Goal: Complete application form: Complete application form

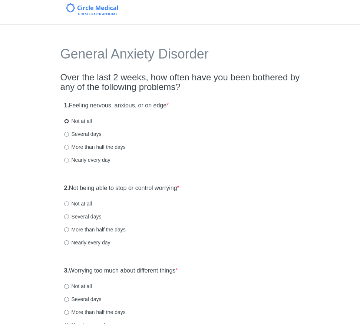
click at [67, 121] on input "Not at all" at bounding box center [66, 121] width 5 height 5
radio input "true"
click at [66, 205] on input "Not at all" at bounding box center [66, 204] width 5 height 5
radio input "true"
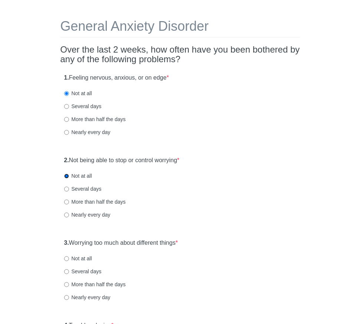
scroll to position [28, 0]
click at [66, 259] on input "Not at all" at bounding box center [66, 258] width 5 height 5
radio input "true"
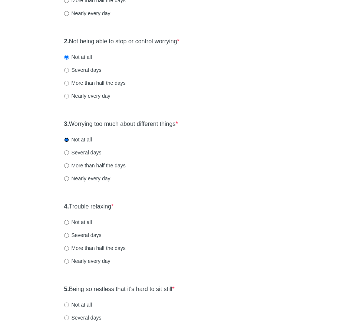
scroll to position [174, 0]
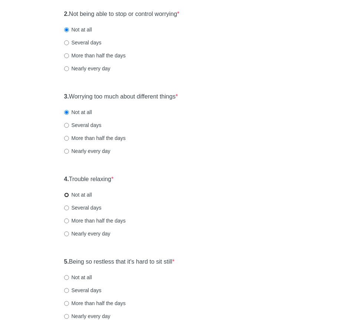
click at [66, 195] on input "Not at all" at bounding box center [66, 195] width 5 height 5
radio input "true"
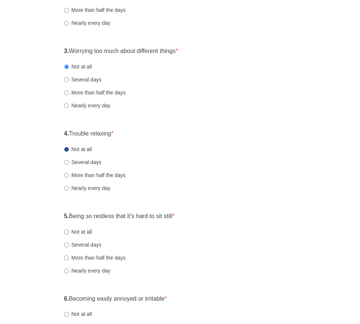
scroll to position [220, 0]
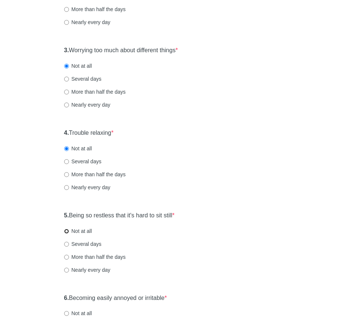
click at [66, 230] on input "Not at all" at bounding box center [66, 231] width 5 height 5
radio input "true"
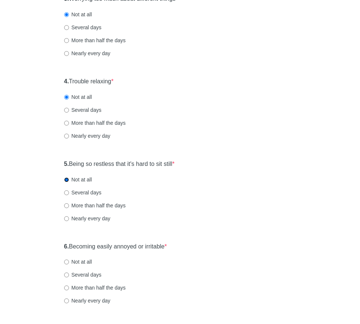
scroll to position [281, 0]
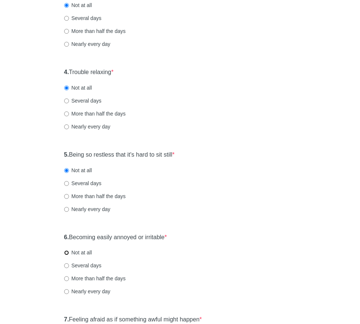
click at [67, 253] on input "Not at all" at bounding box center [66, 252] width 5 height 5
radio input "true"
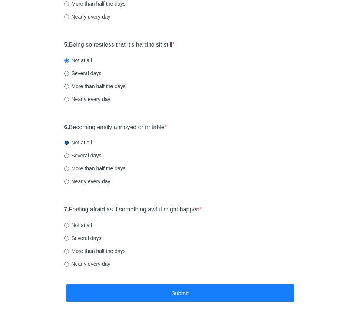
scroll to position [414, 0]
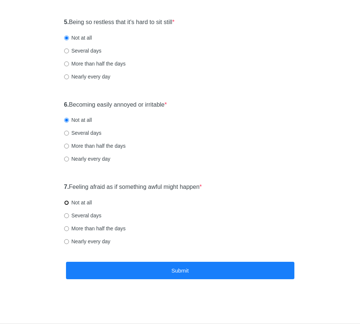
click at [66, 203] on input "Not at all" at bounding box center [66, 202] width 5 height 5
radio input "true"
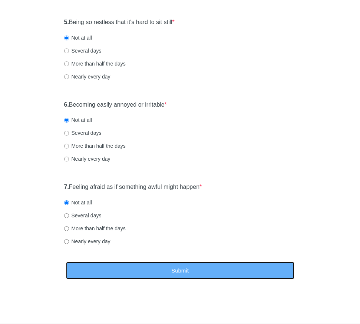
click at [139, 273] on button "Submit" at bounding box center [180, 270] width 228 height 17
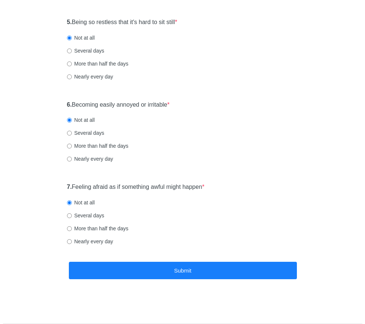
scroll to position [0, 0]
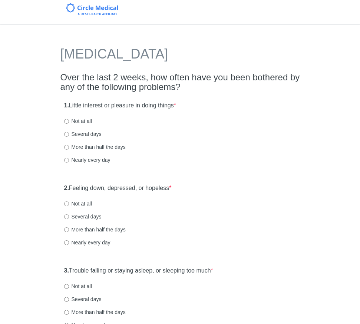
click at [154, 75] on h2 "Over the last 2 weeks, how often have you been bothered by any of the following…" at bounding box center [179, 83] width 239 height 20
click at [152, 77] on h2 "Over the last 2 weeks, how often have you been bothered by any of the following…" at bounding box center [179, 83] width 239 height 20
click at [66, 120] on input "Not at all" at bounding box center [66, 121] width 5 height 5
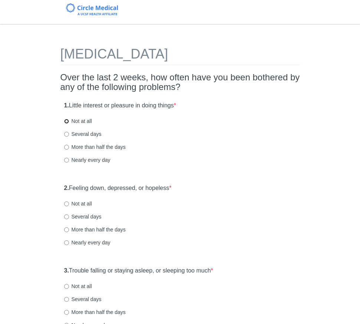
radio input "true"
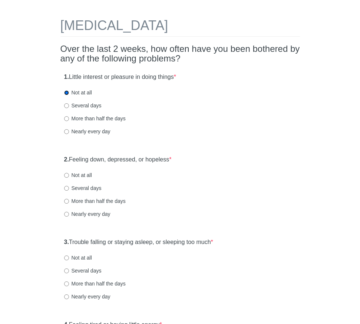
scroll to position [29, 0]
click at [67, 176] on input "Not at all" at bounding box center [66, 175] width 5 height 5
radio input "true"
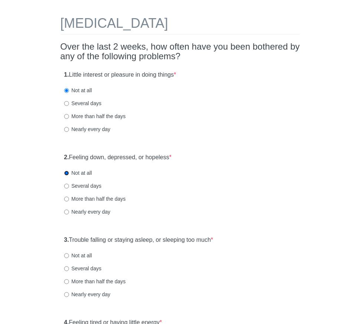
scroll to position [83, 0]
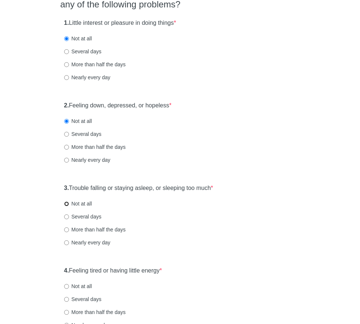
click at [68, 204] on input "Not at all" at bounding box center [66, 204] width 5 height 5
radio input "true"
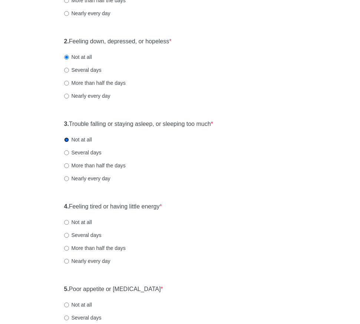
scroll to position [148, 0]
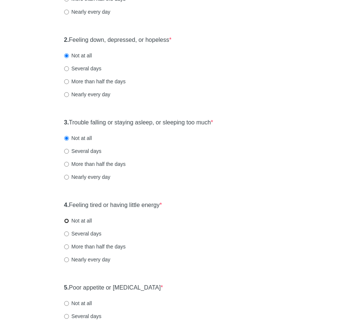
click at [67, 222] on input "Not at all" at bounding box center [66, 221] width 5 height 5
radio input "true"
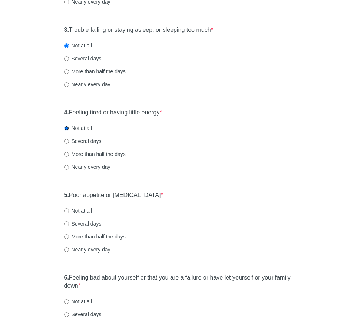
scroll to position [241, 0]
click at [66, 208] on input "Not at all" at bounding box center [66, 210] width 5 height 5
radio input "true"
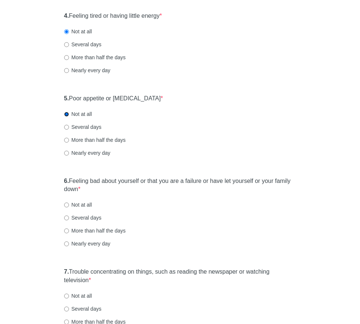
scroll to position [338, 0]
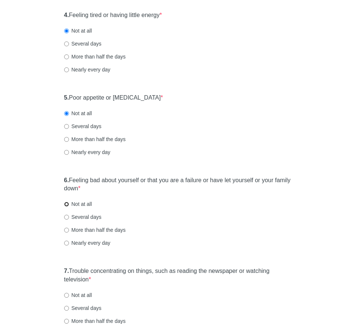
click at [66, 203] on input "Not at all" at bounding box center [66, 204] width 5 height 5
radio input "true"
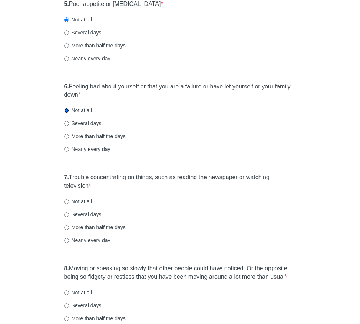
scroll to position [452, 0]
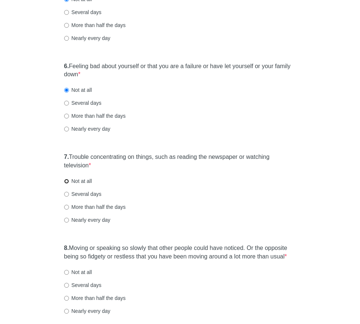
click at [67, 180] on input "Not at all" at bounding box center [66, 181] width 5 height 5
radio input "true"
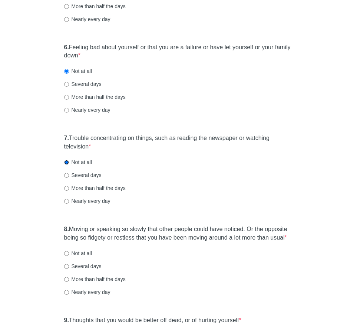
scroll to position [513, 0]
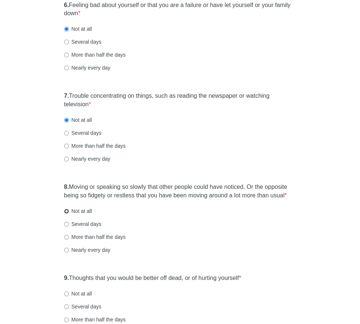
click at [67, 214] on input "Not at all" at bounding box center [66, 211] width 5 height 5
radio input "true"
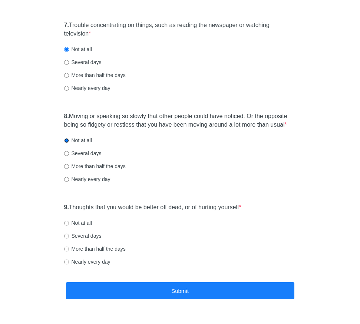
scroll to position [613, 0]
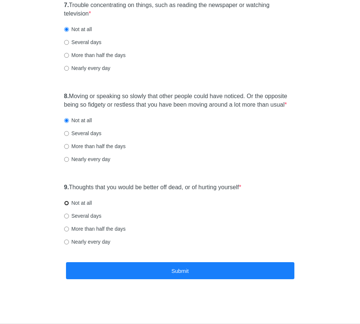
click at [67, 202] on input "Not at all" at bounding box center [66, 203] width 5 height 5
radio input "true"
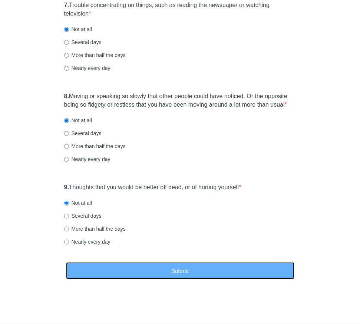
click at [153, 270] on button "Submit" at bounding box center [180, 270] width 228 height 17
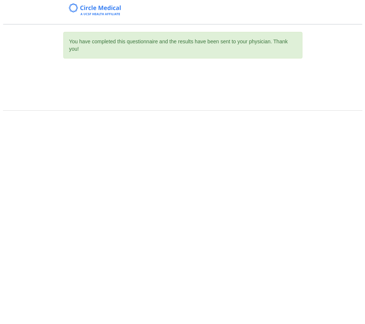
scroll to position [0, 0]
